Goal: Task Accomplishment & Management: Manage account settings

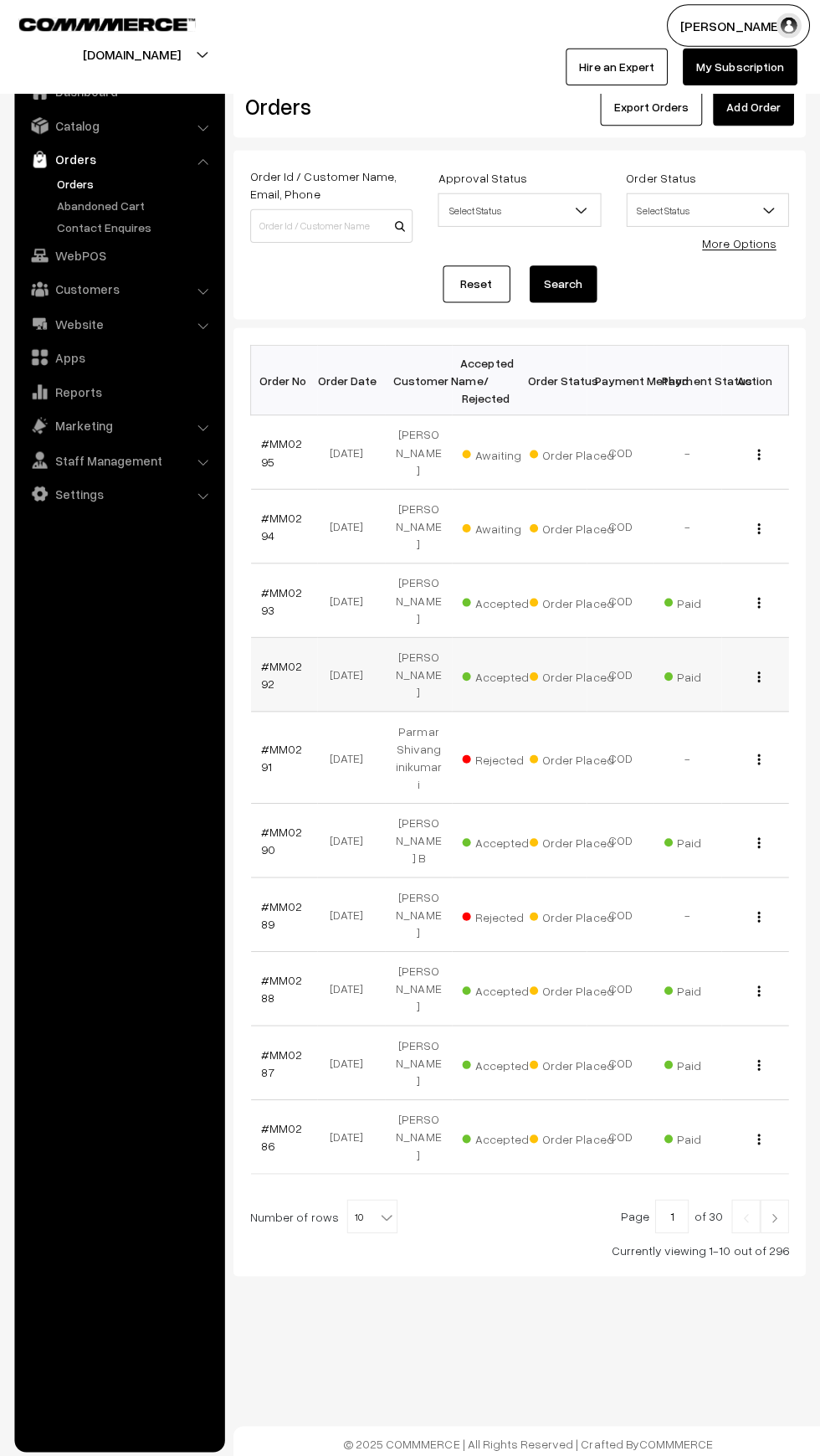
click at [549, 638] on td "Order Placed" at bounding box center [552, 675] width 67 height 74
click at [298, 446] on link "#MM0295" at bounding box center [282, 454] width 41 height 32
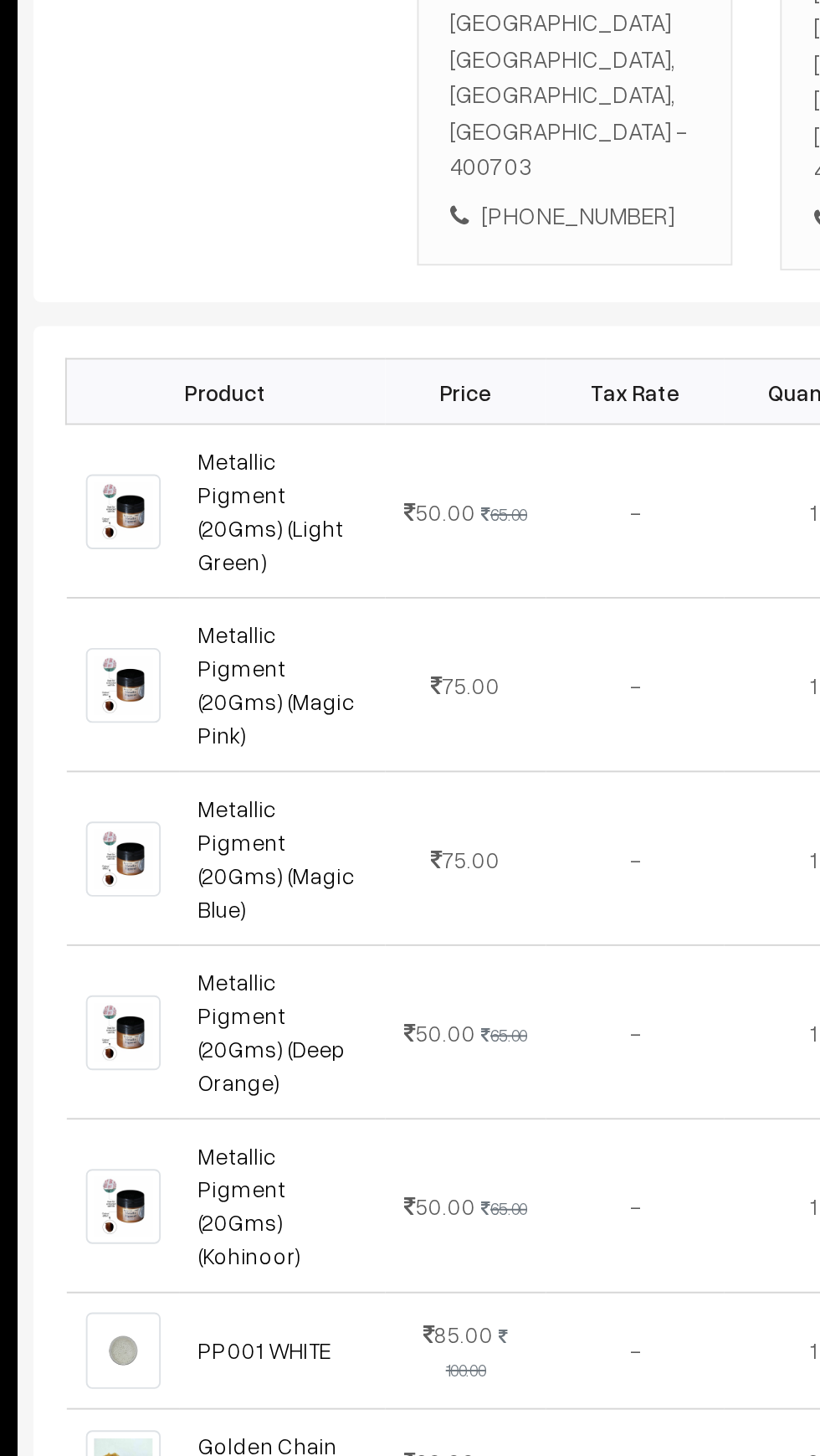
scroll to position [98, 0]
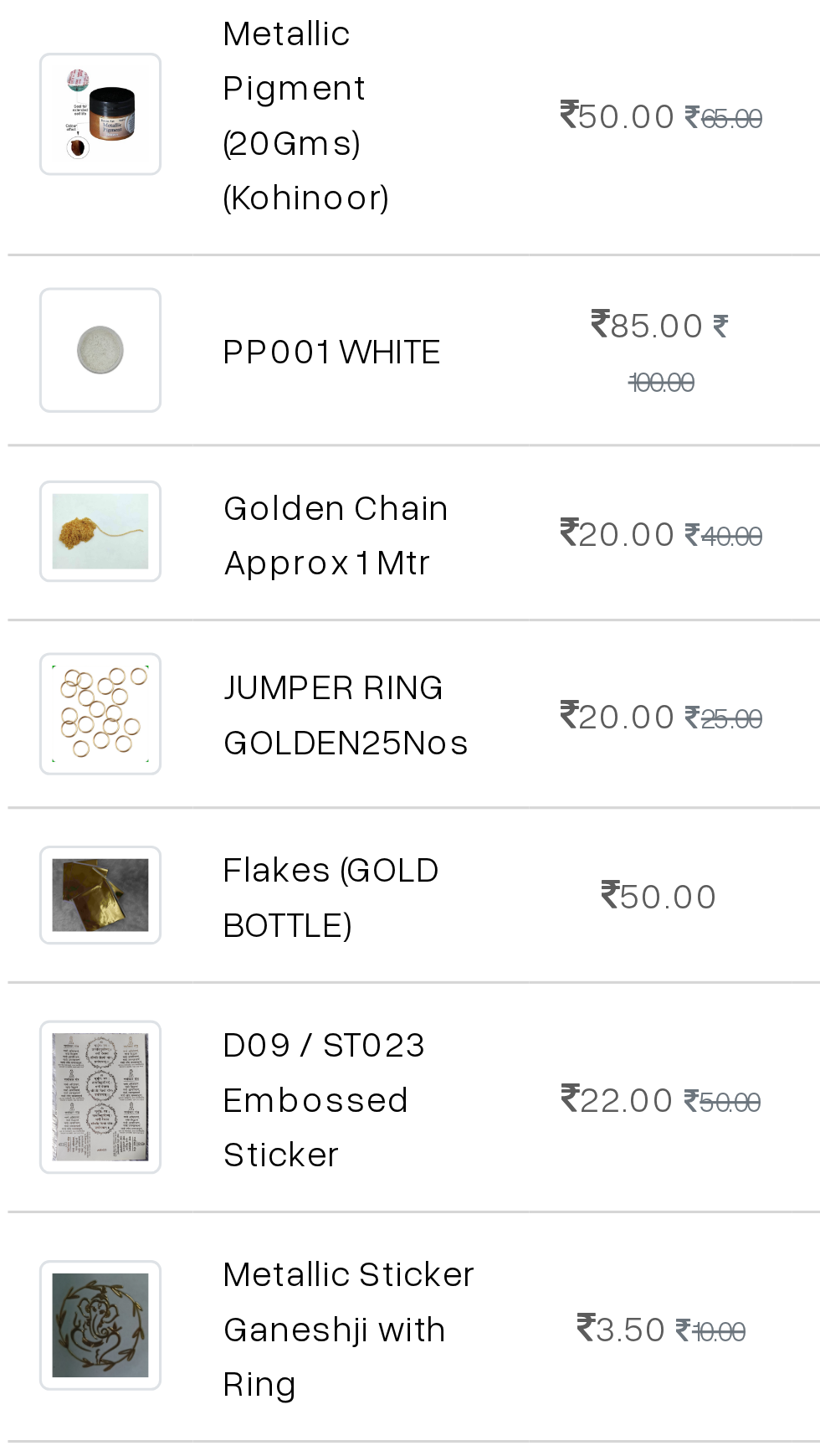
scroll to position [259, 0]
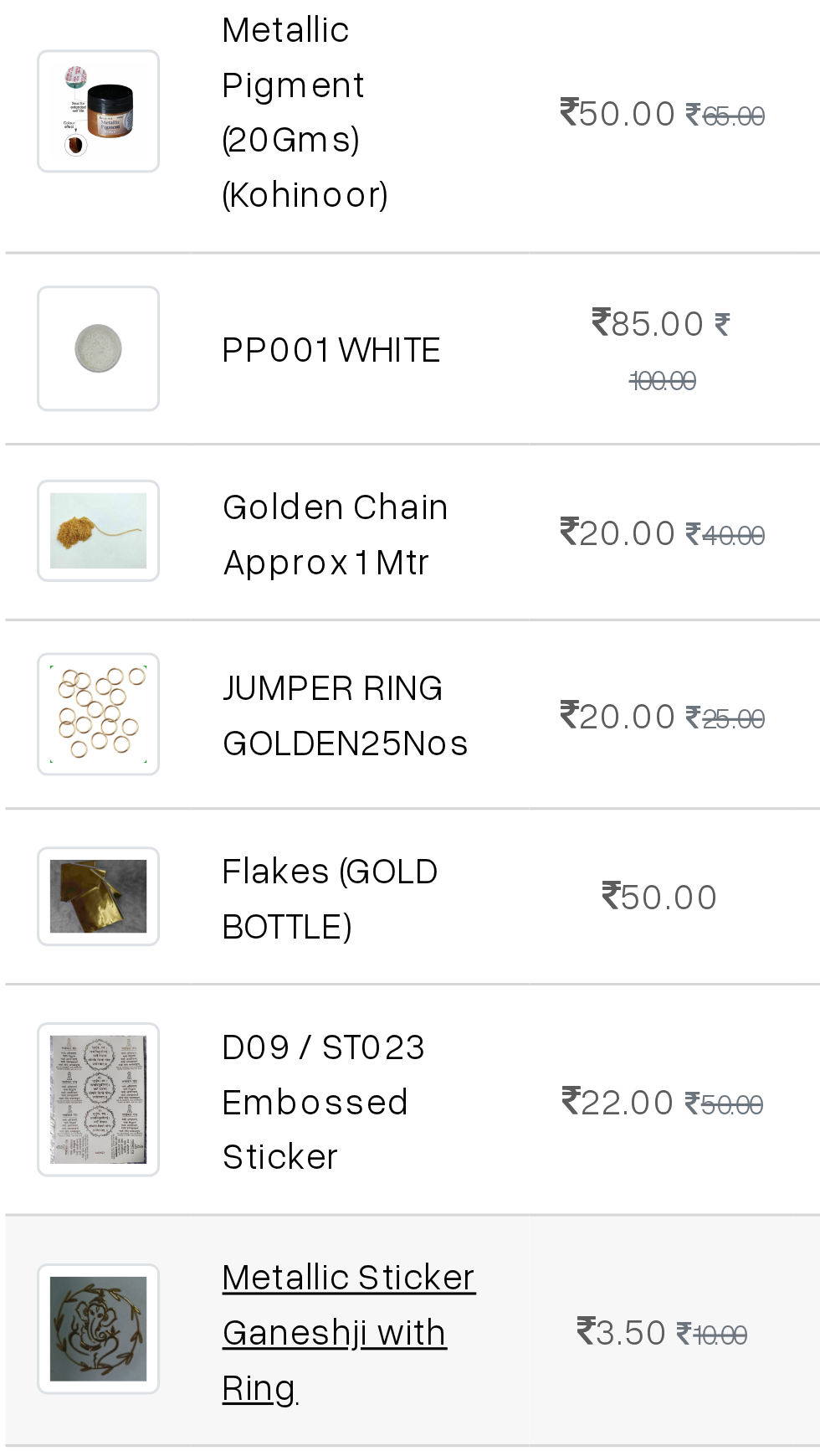
click at [367, 1247] on link "Metallic Sticker Ganeshji with Ring" at bounding box center [361, 1271] width 81 height 49
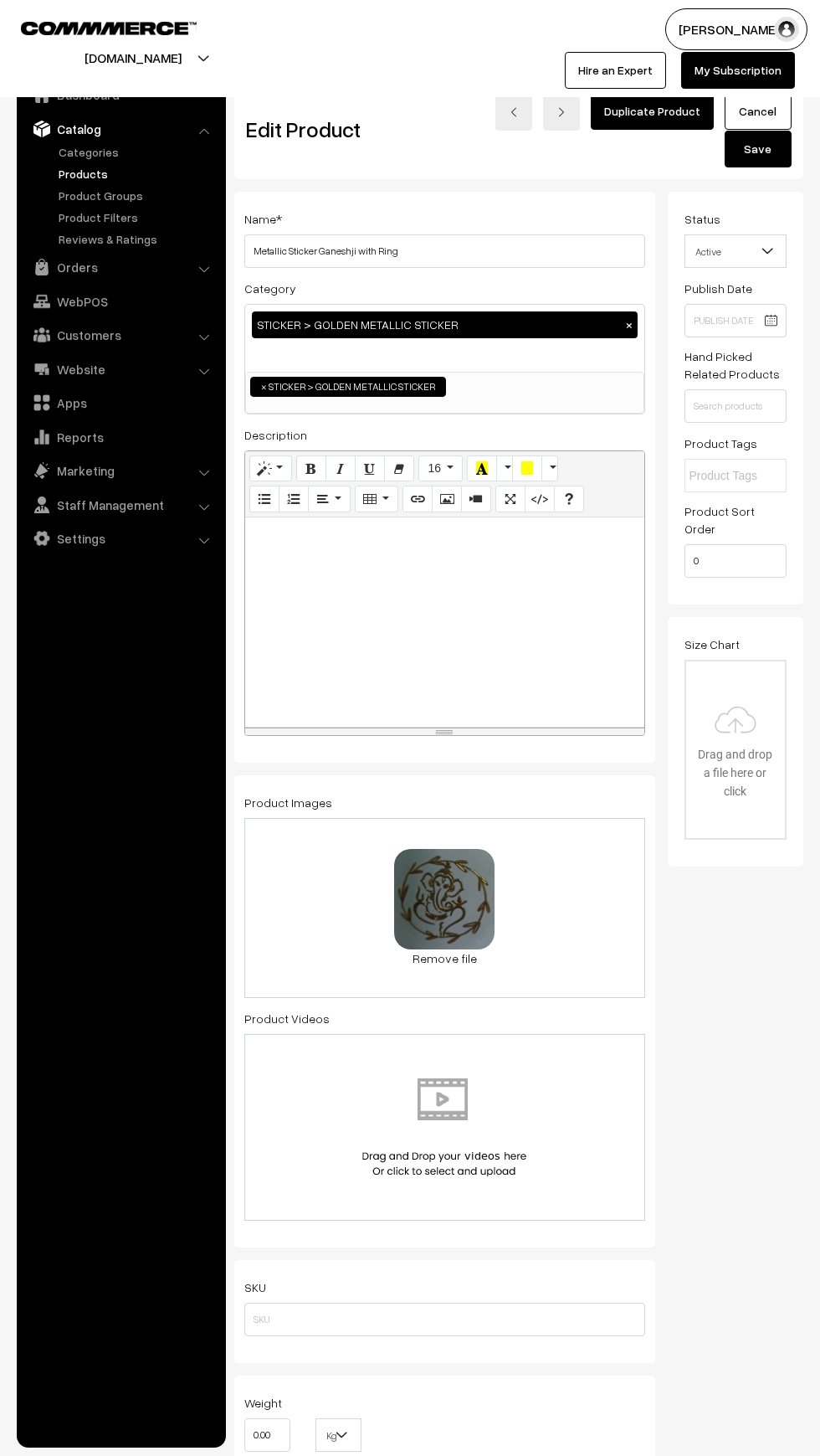
scroll to position [0, 11]
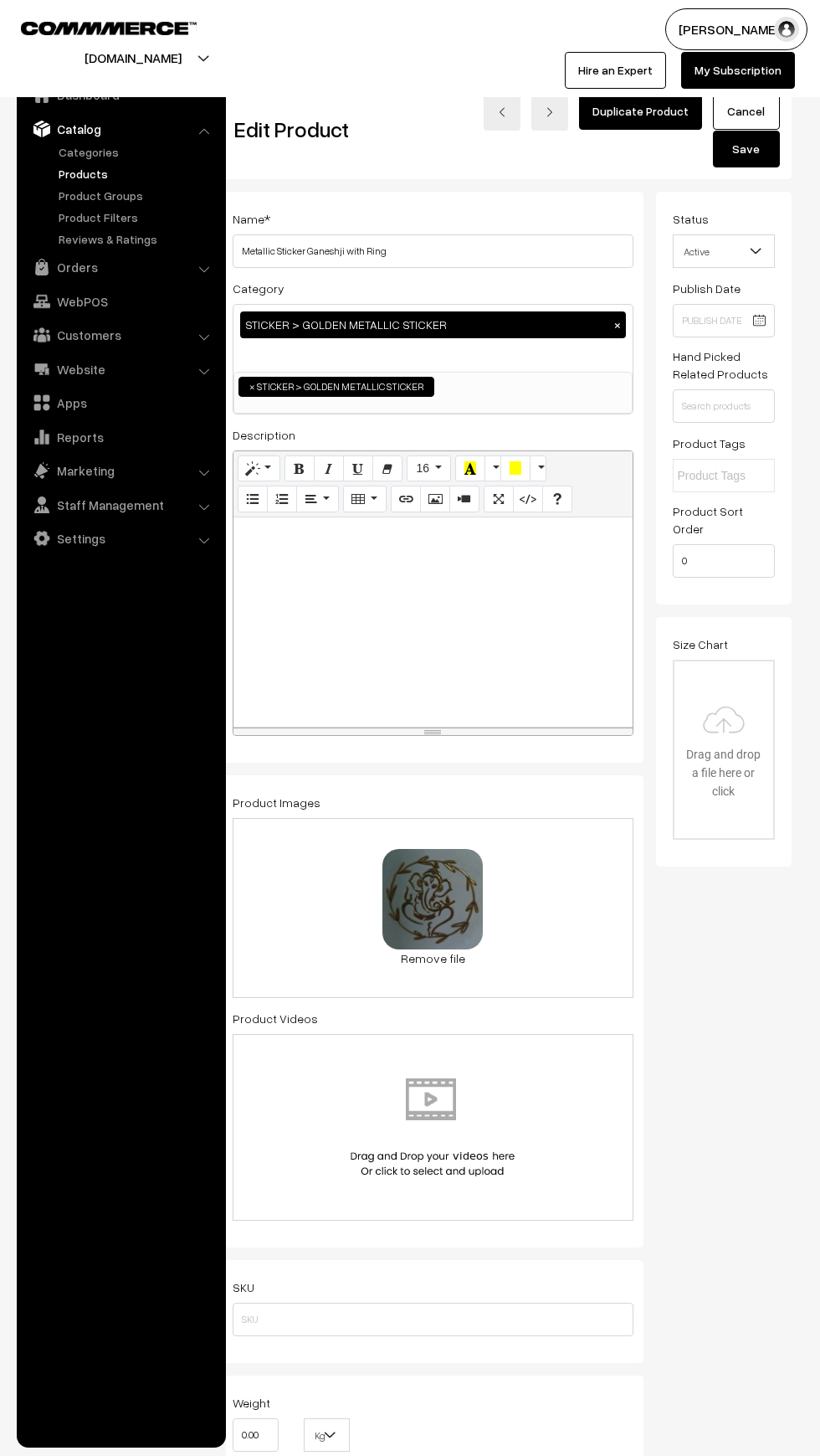
click at [742, 243] on span "Active" at bounding box center [725, 251] width 102 height 29
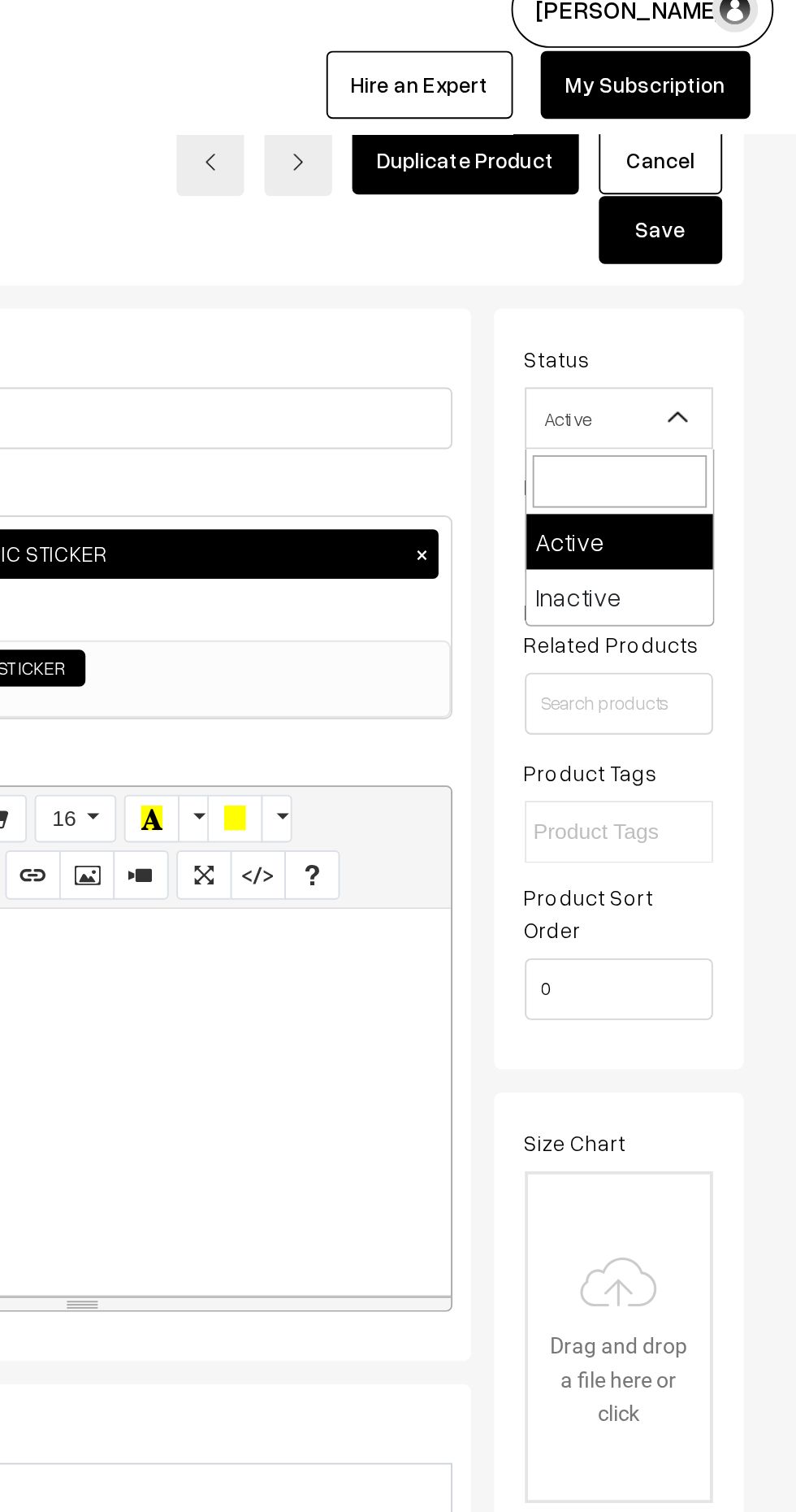
select select "2"
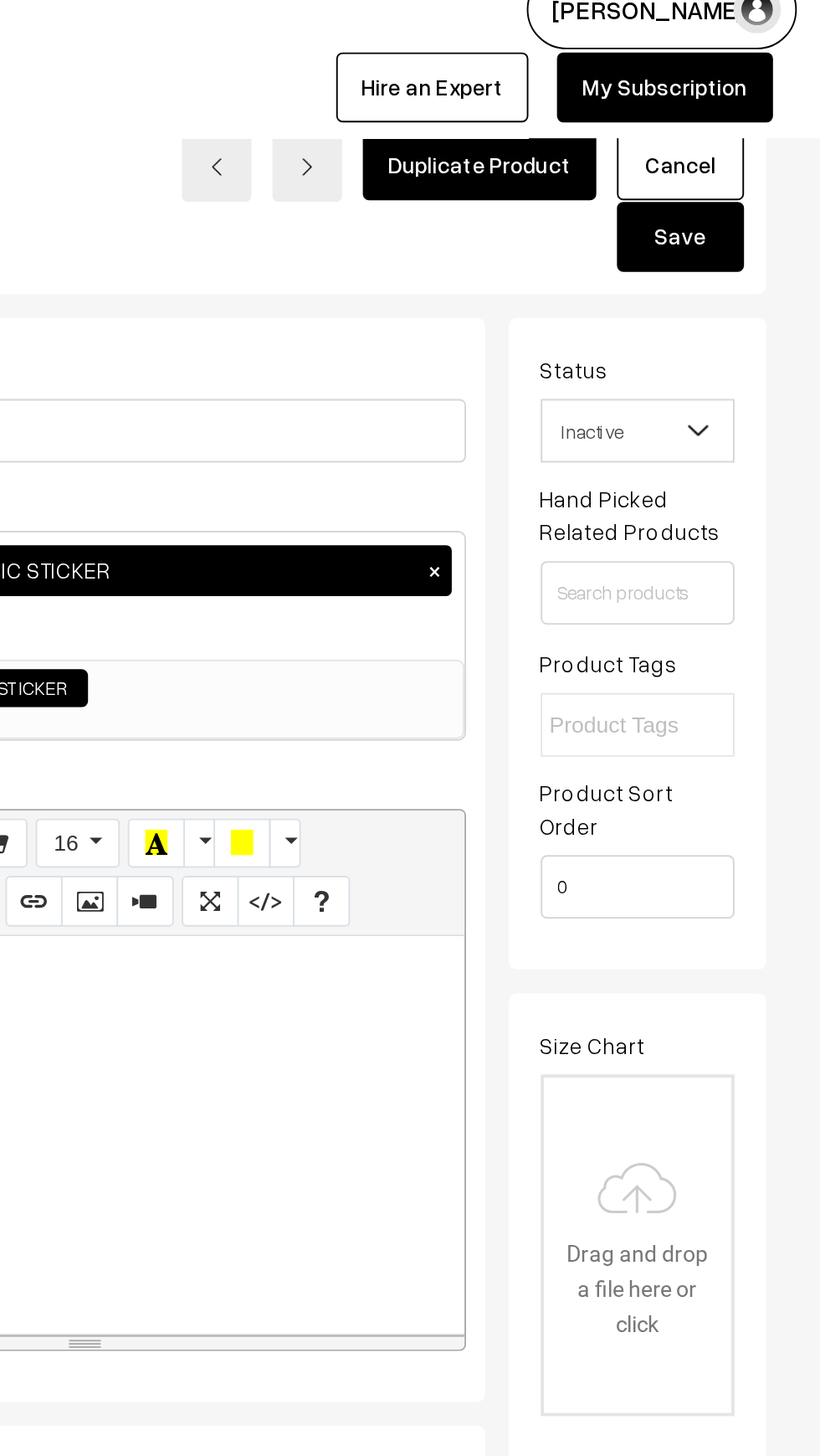
click at [774, 156] on button "Save" at bounding box center [746, 149] width 67 height 37
